Goal: Task Accomplishment & Management: Manage account settings

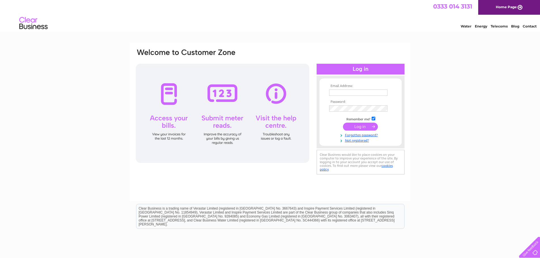
type input "[PERSON_NAME][EMAIL_ADDRESS][DOMAIN_NAME]"
click at [358, 125] on input "submit" at bounding box center [360, 127] width 35 height 8
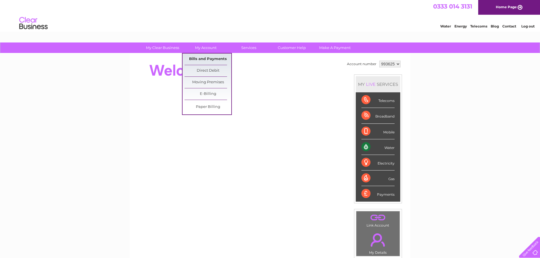
click at [204, 57] on link "Bills and Payments" at bounding box center [207, 59] width 47 height 11
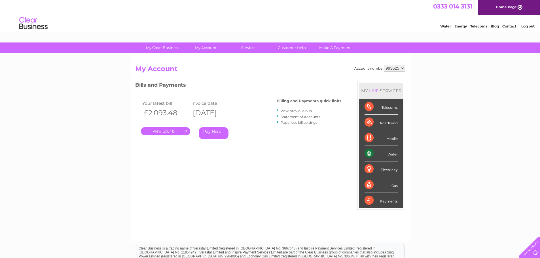
click at [165, 130] on link "." at bounding box center [165, 131] width 49 height 8
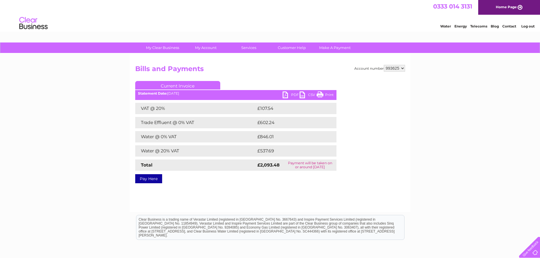
click at [293, 95] on link "PDF" at bounding box center [290, 95] width 17 height 8
